Goal: Information Seeking & Learning: Find specific page/section

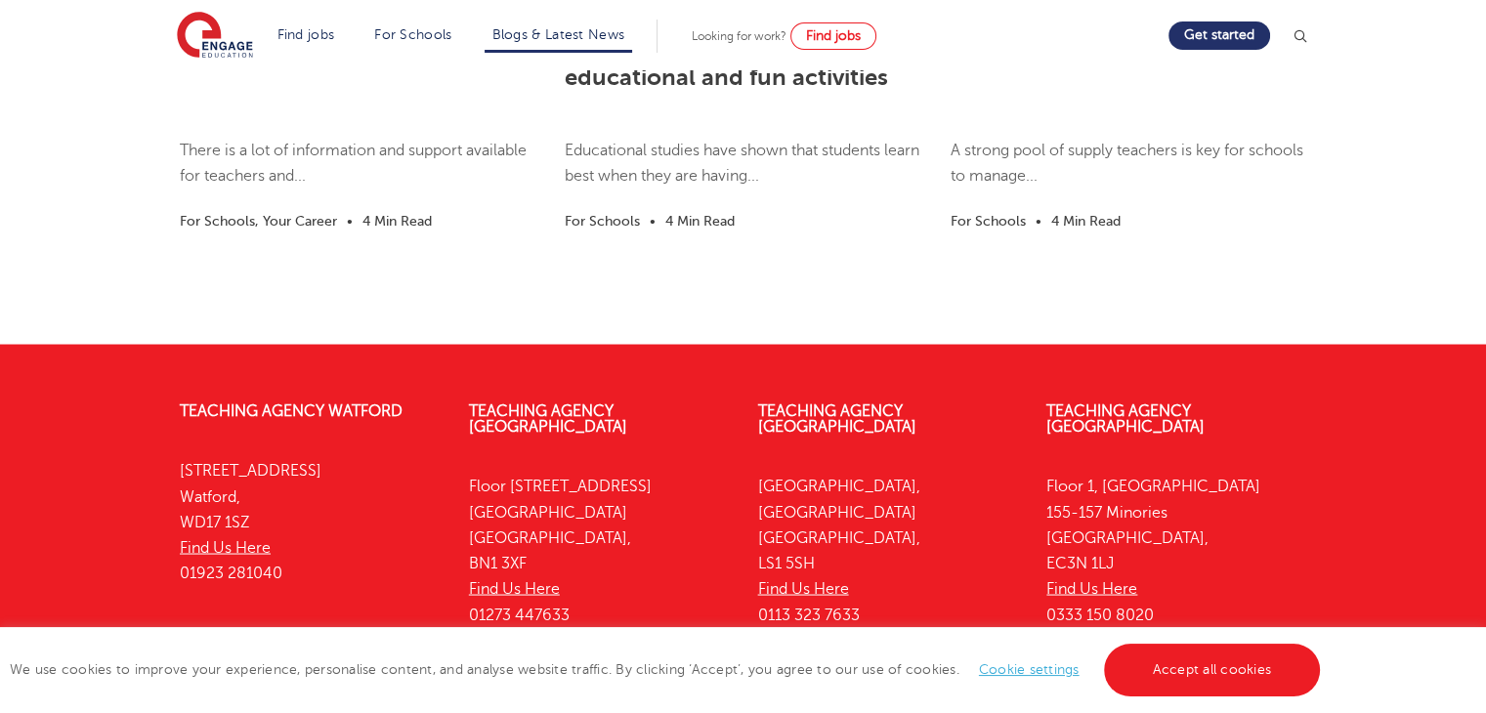
scroll to position [3679, 0]
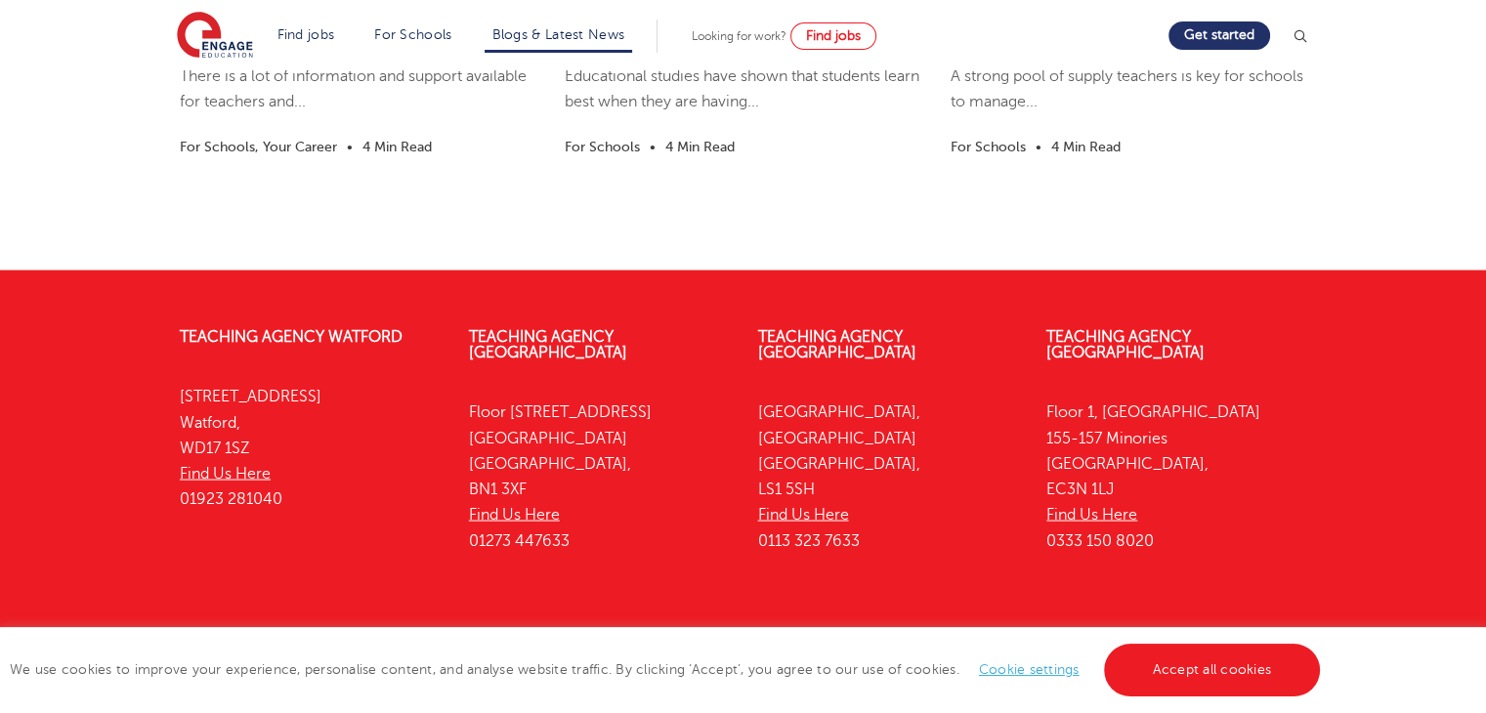
click at [450, 636] on div "Teaching Vacancies Teach in London Looking for staff Teaching jobs by subject A…" at bounding box center [743, 715] width 1486 height 158
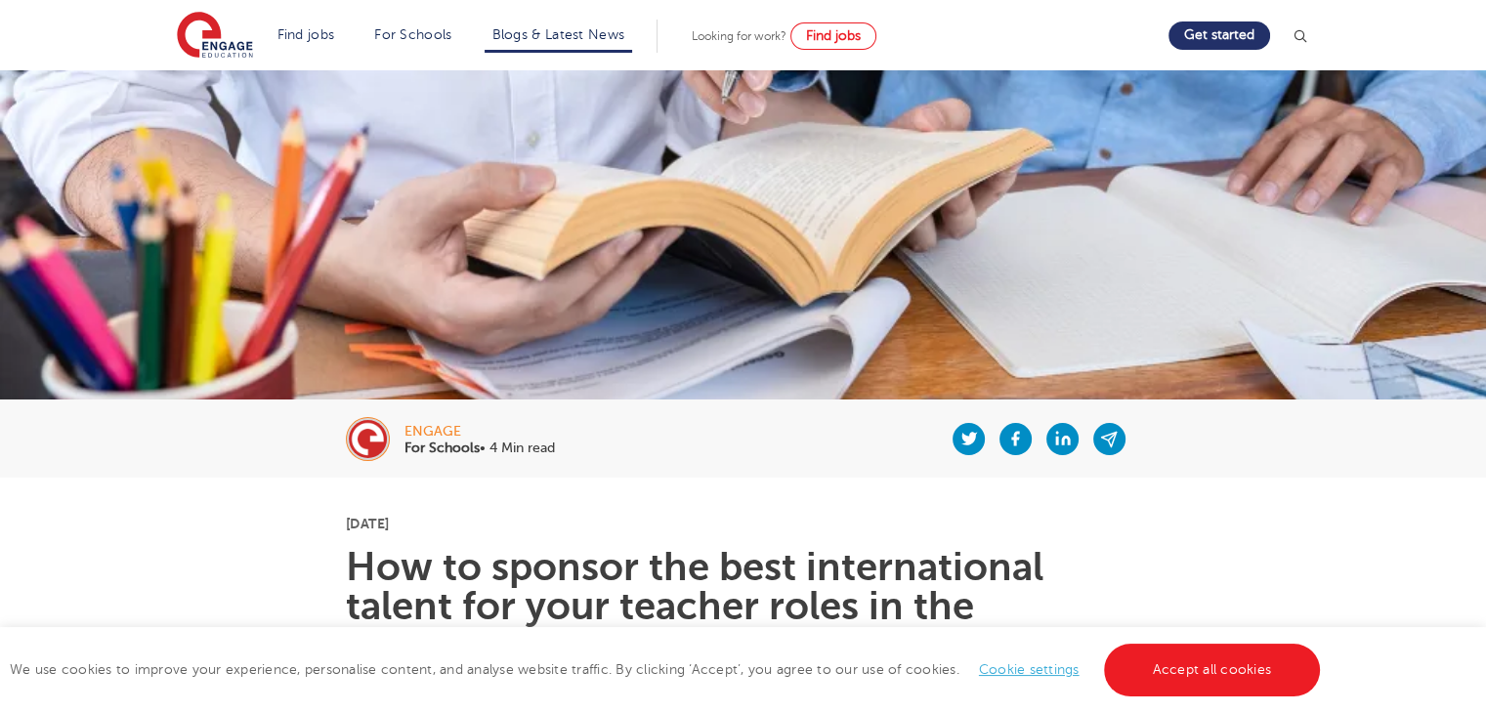
scroll to position [0, 0]
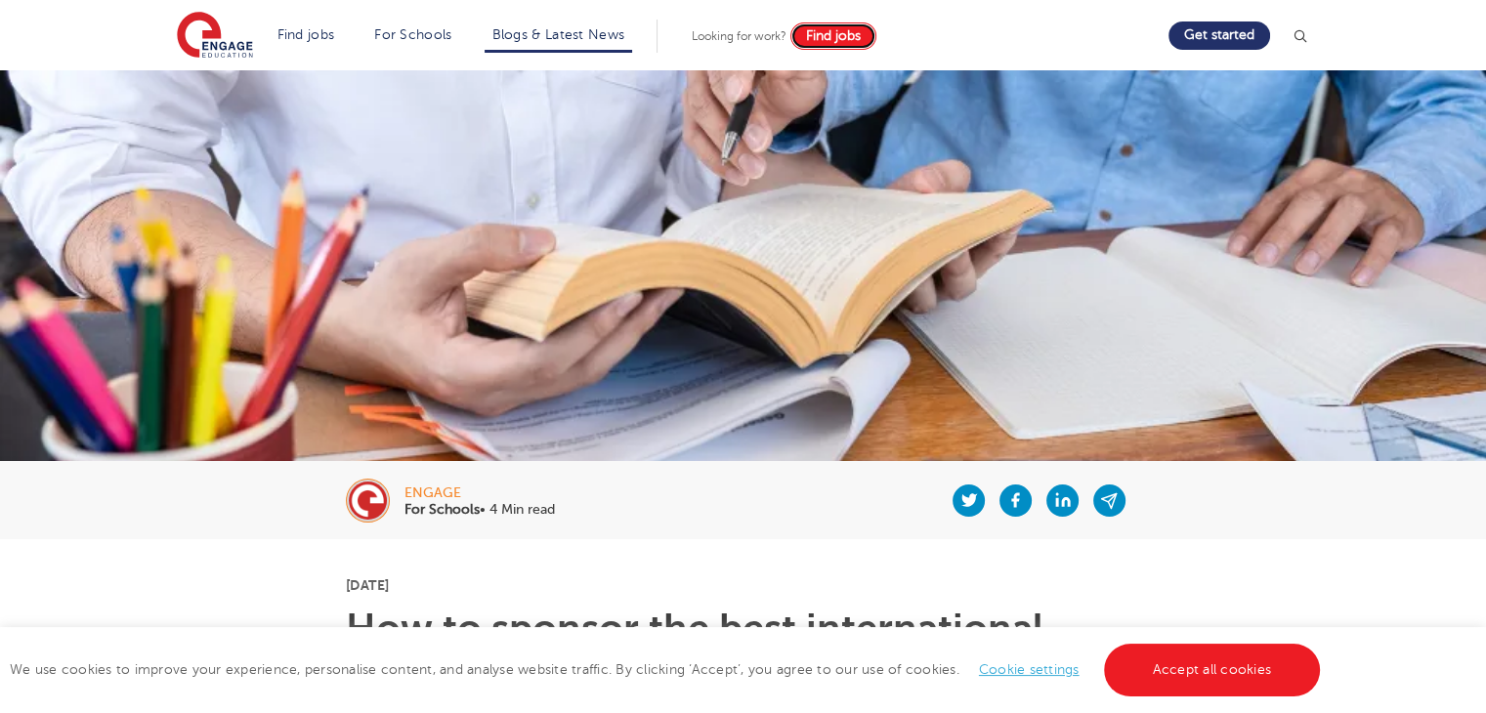
click at [841, 32] on span "Find jobs" at bounding box center [833, 35] width 55 height 15
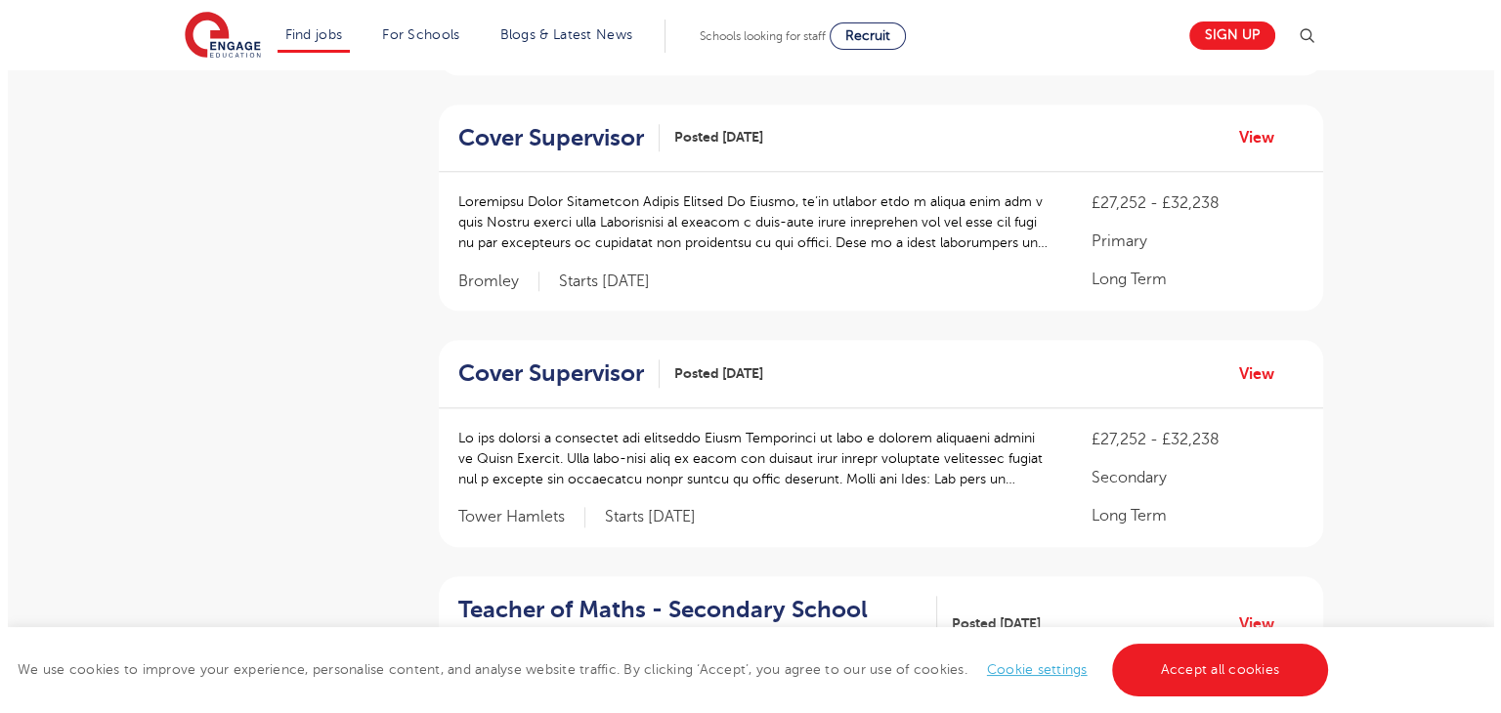
scroll to position [1883, 0]
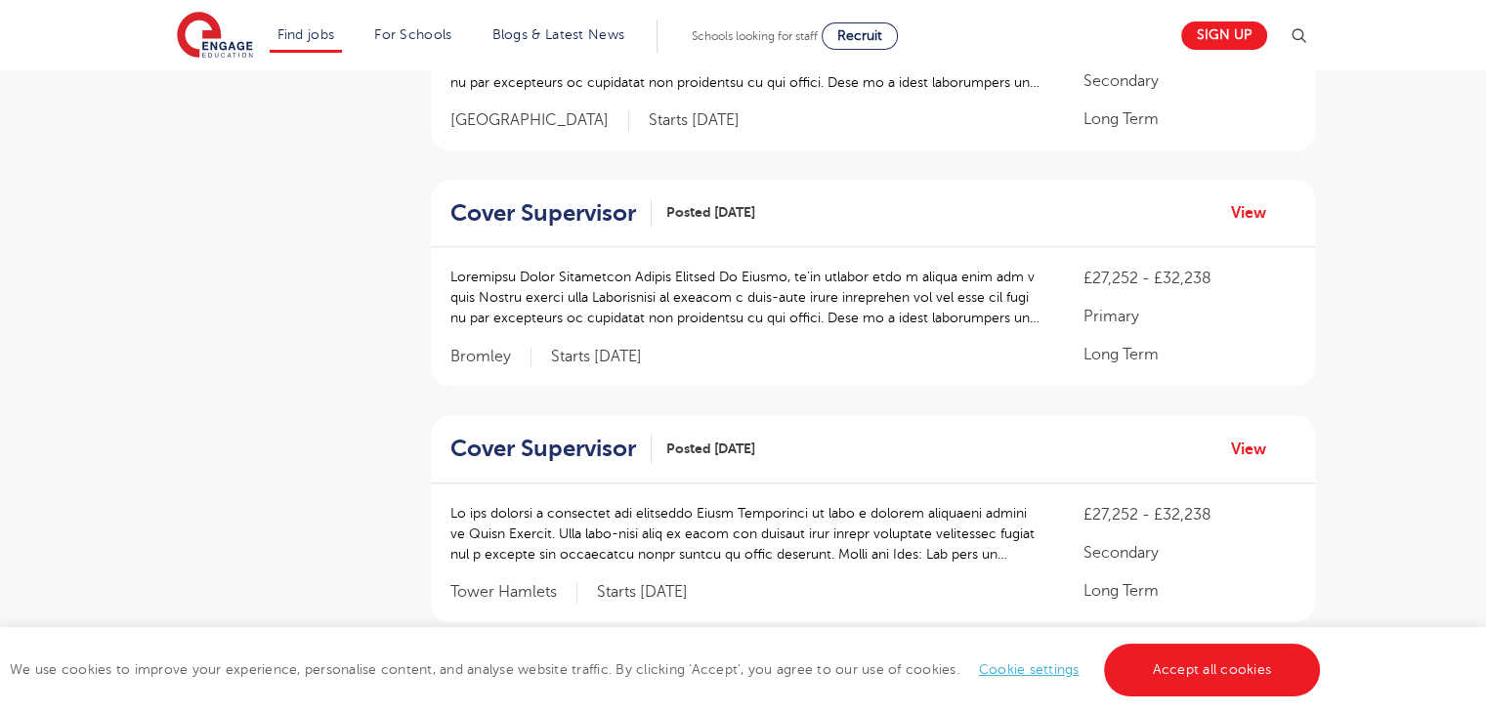
click at [1304, 31] on img at bounding box center [1298, 35] width 23 height 23
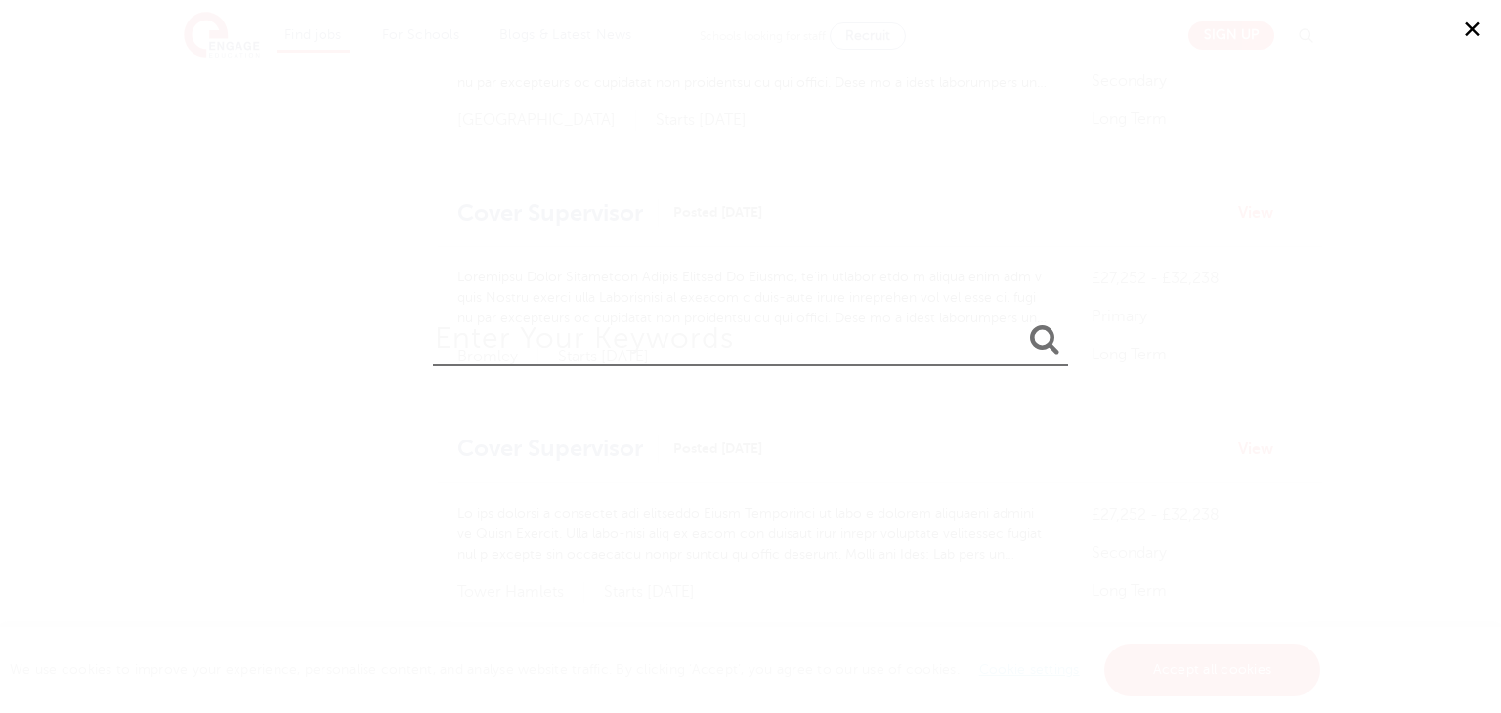
click at [909, 341] on input "search" at bounding box center [750, 335] width 635 height 64
type input "science technician"
click at [1021, 323] on button "submit" at bounding box center [1044, 341] width 47 height 36
